Goal: Transaction & Acquisition: Purchase product/service

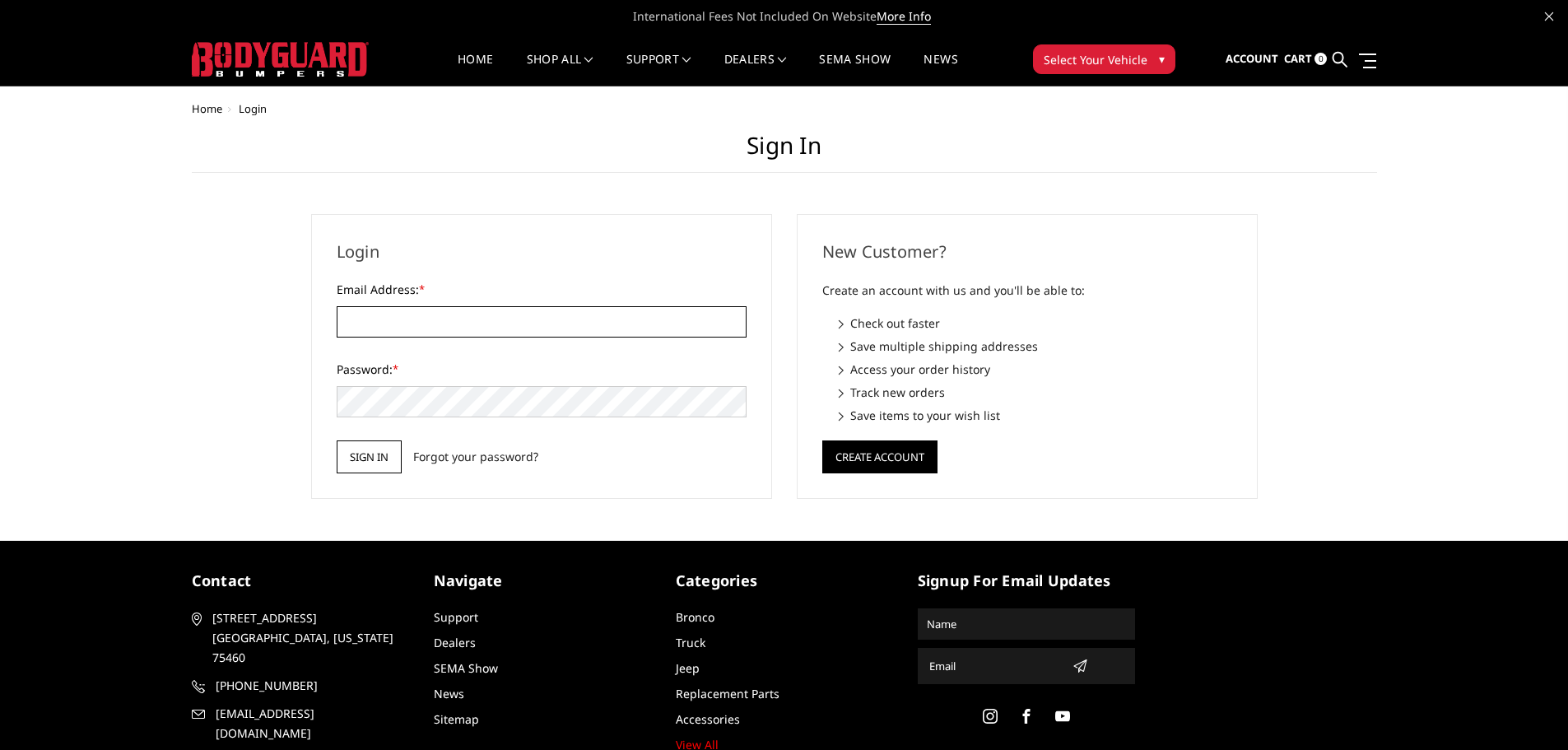
type input "[EMAIL_ADDRESS][DOMAIN_NAME]"
click at [363, 456] on input "Sign in" at bounding box center [369, 457] width 65 height 33
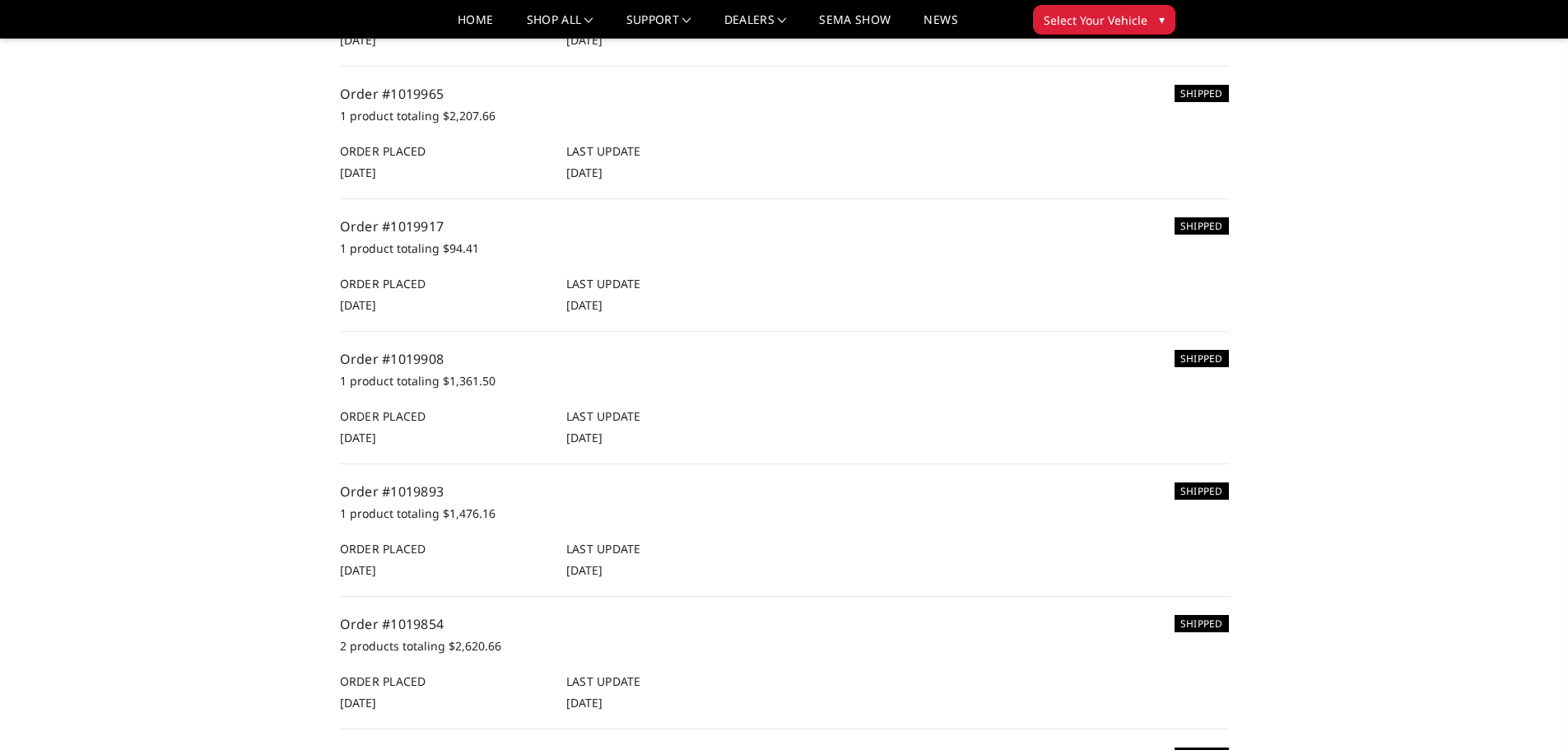
scroll to position [82, 0]
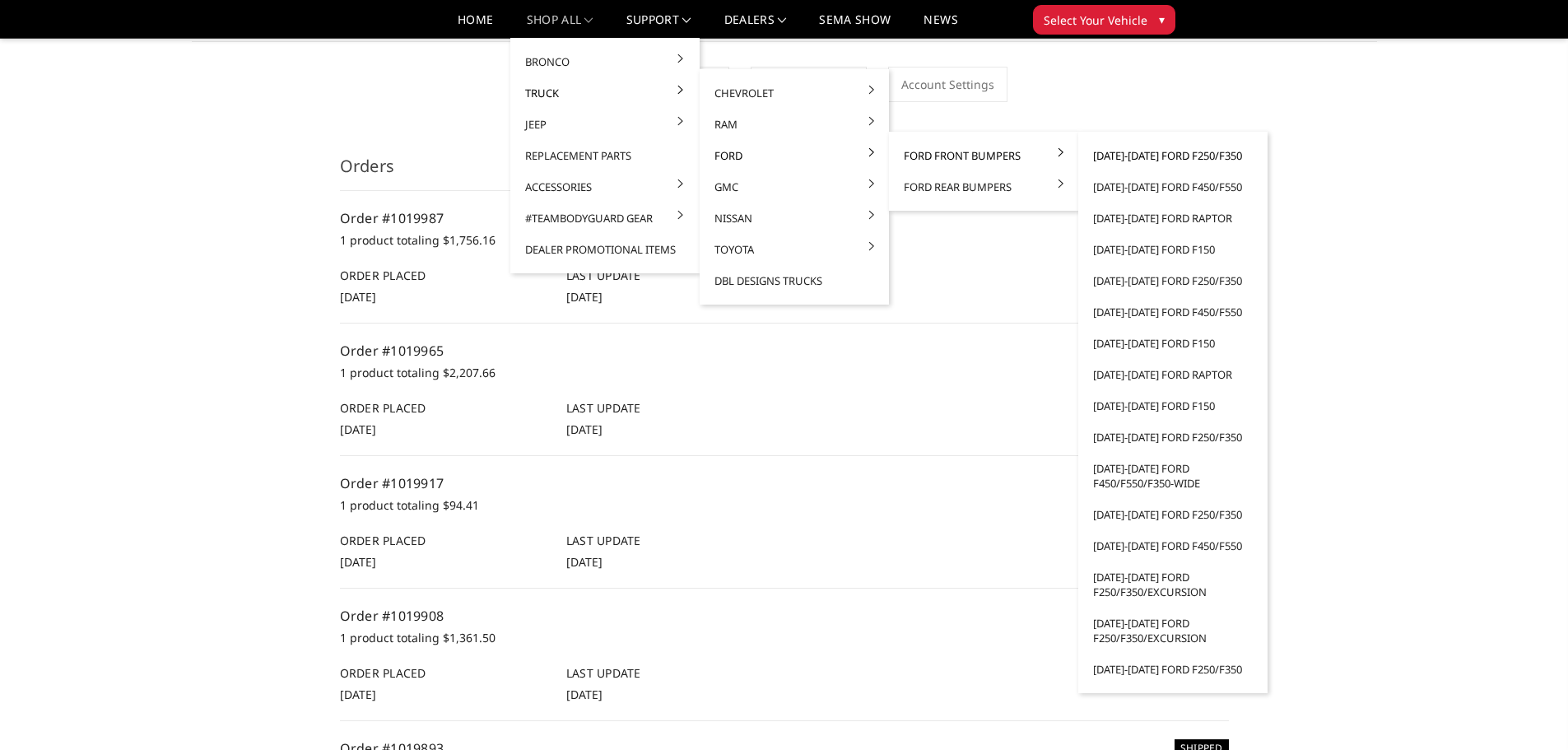
click at [1151, 159] on link "[DATE]-[DATE] Ford F250/F350" at bounding box center [1172, 155] width 176 height 31
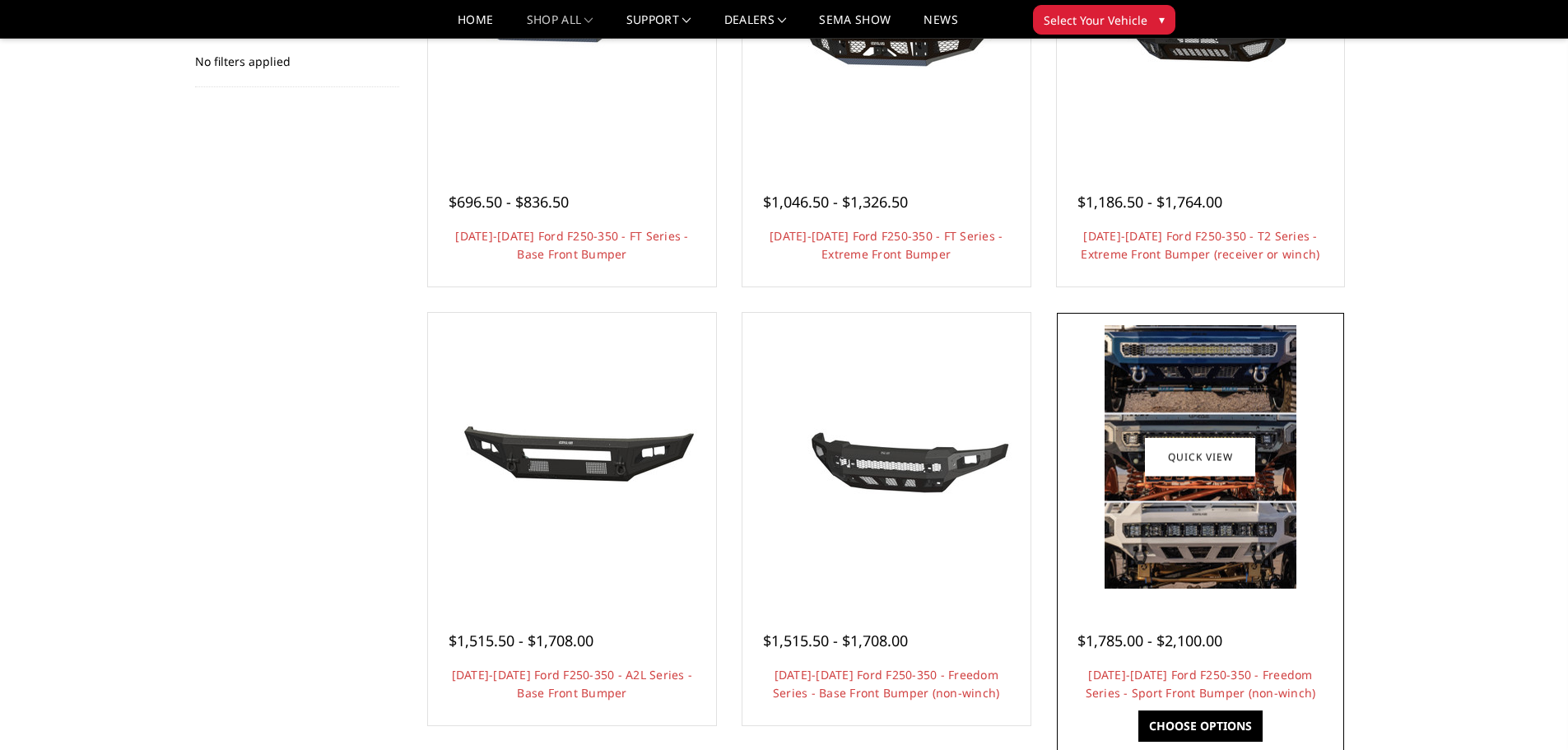
scroll to position [742, 0]
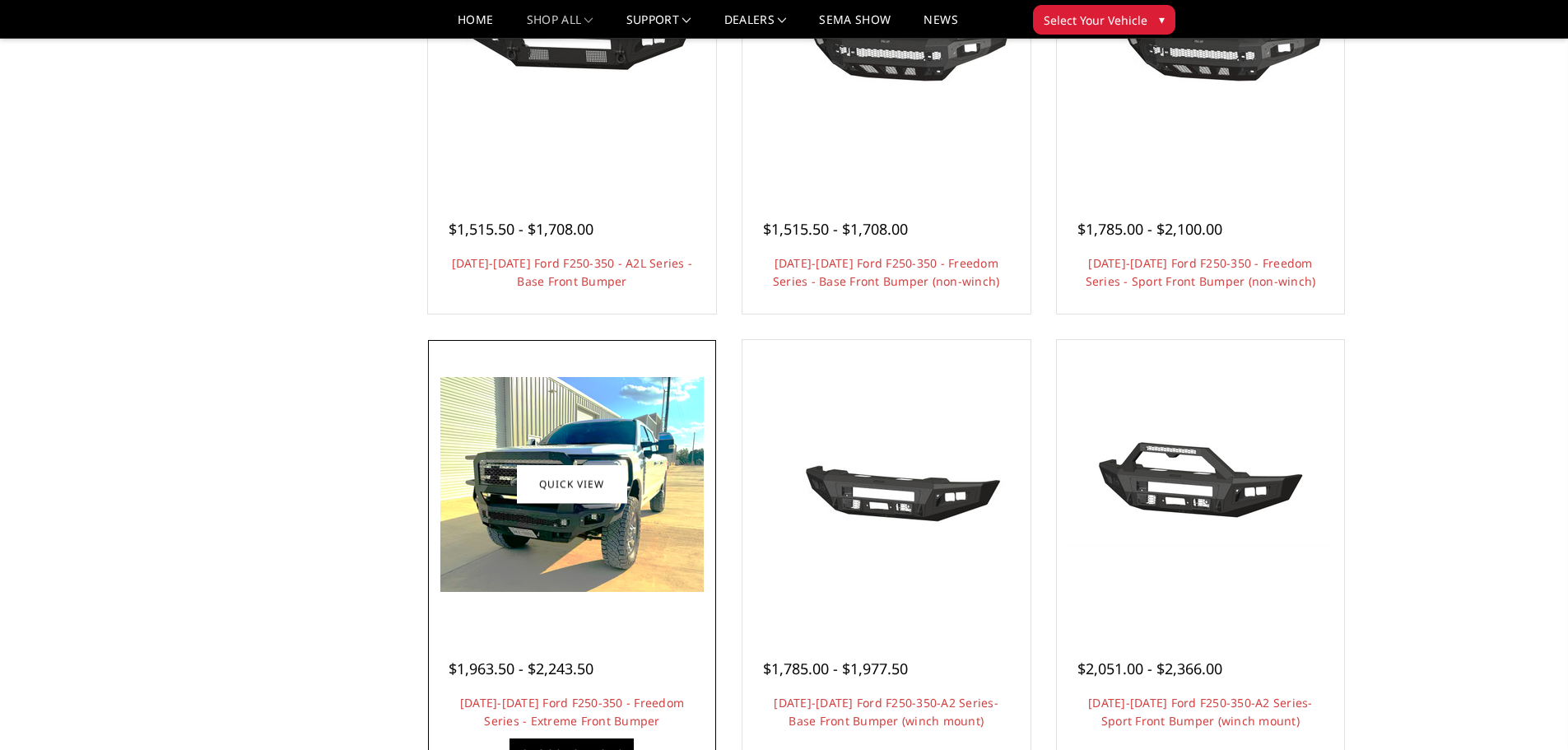
click at [547, 511] on img at bounding box center [573, 484] width 264 height 215
